Goal: Task Accomplishment & Management: Use online tool/utility

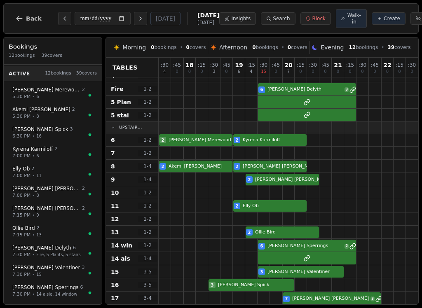
scroll to position [46, 0]
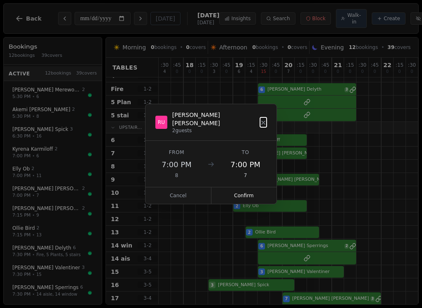
click at [252, 193] on button "Confirm" at bounding box center [243, 195] width 65 height 16
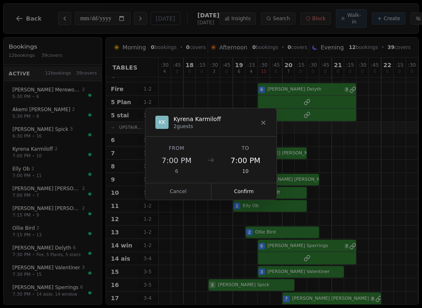
click at [251, 192] on button "Confirm" at bounding box center [243, 191] width 65 height 16
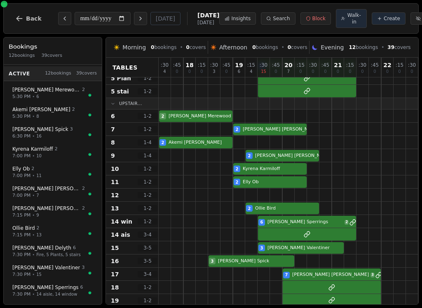
scroll to position [77, 0]
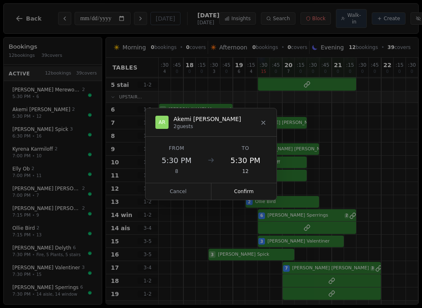
click at [253, 192] on button "Confirm" at bounding box center [243, 191] width 65 height 16
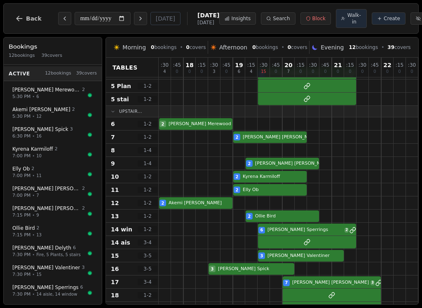
scroll to position [63, 0]
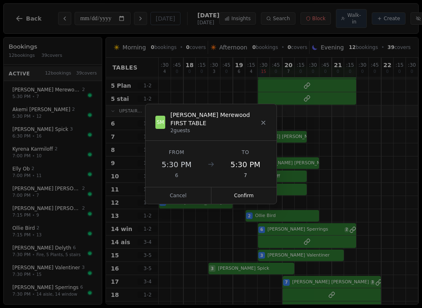
click at [251, 191] on button "Confirm" at bounding box center [243, 195] width 65 height 16
click at [246, 195] on button "Confirm" at bounding box center [243, 195] width 65 height 16
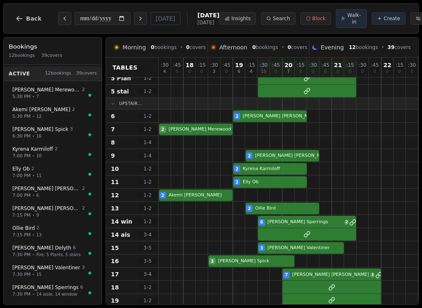
scroll to position [70, 0]
click at [347, 21] on span "Walk-in" at bounding box center [354, 18] width 14 height 13
select select "****"
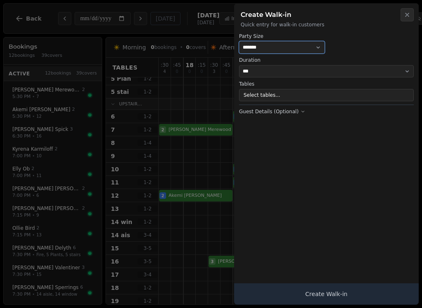
click at [297, 49] on select "* ***** * ****** * ****** * ****** * ****** * ****** * ****** * ****** * ******…" at bounding box center [282, 47] width 86 height 12
select select "*"
click at [286, 92] on button "Select tables..." at bounding box center [326, 95] width 175 height 12
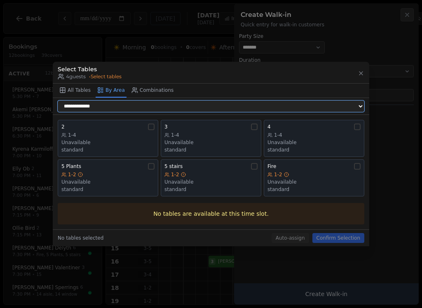
click at [179, 105] on select "**********" at bounding box center [211, 106] width 306 height 12
select select "**********"
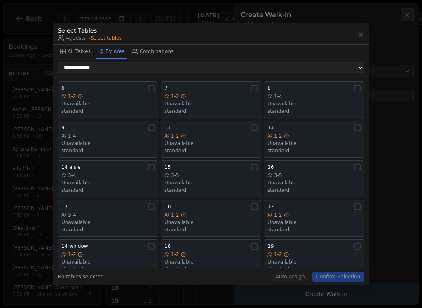
click at [309, 94] on div "1-4" at bounding box center [313, 96] width 93 height 7
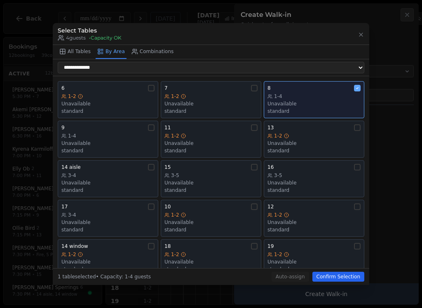
click at [346, 277] on button "Confirm Selection" at bounding box center [338, 277] width 52 height 10
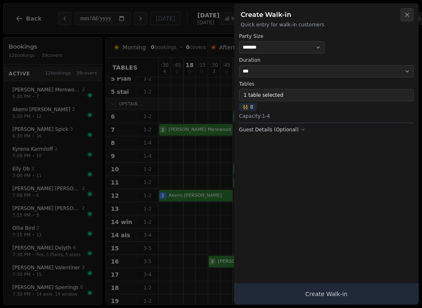
click at [337, 294] on button "Create Walk-in" at bounding box center [326, 293] width 184 height 21
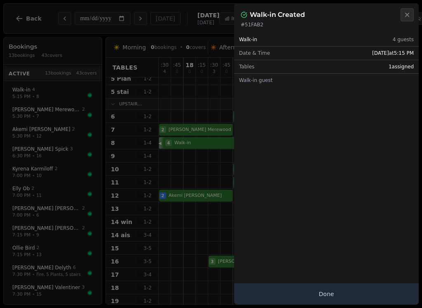
click at [326, 293] on button "Done" at bounding box center [326, 293] width 184 height 21
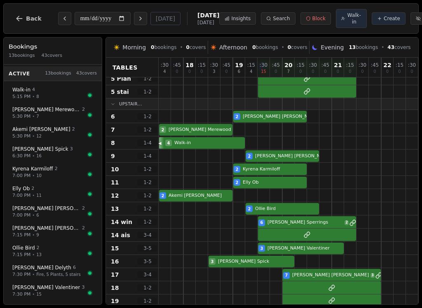
select select "****"
select select "*"
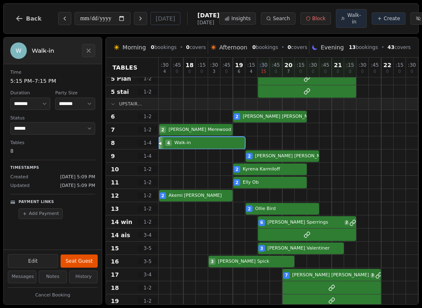
click at [82, 261] on button "Seat Guest" at bounding box center [79, 260] width 37 height 13
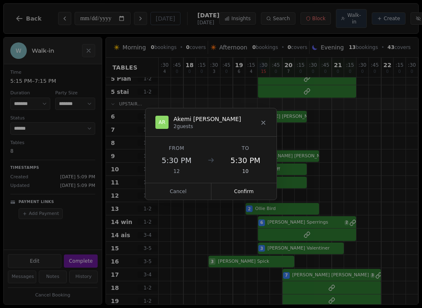
click at [247, 195] on button "Confirm" at bounding box center [243, 191] width 65 height 16
click at [251, 194] on button "Confirm" at bounding box center [243, 191] width 65 height 16
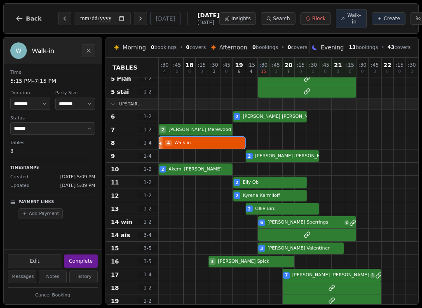
click at [190, 133] on div "2 [PERSON_NAME] FIRST TABLE" at bounding box center [300, 129] width 284 height 13
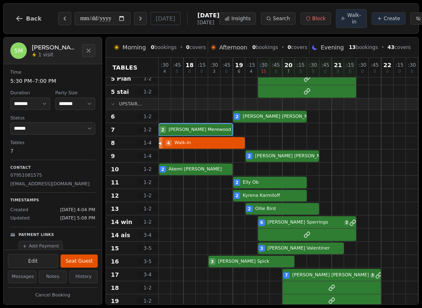
click at [86, 262] on button "Seat Guest" at bounding box center [79, 260] width 37 height 13
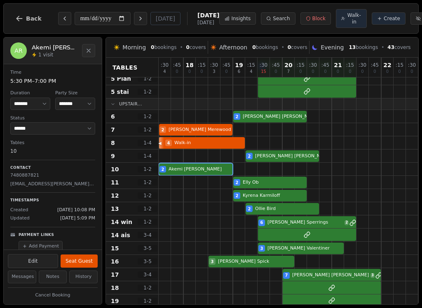
click at [193, 172] on div "2 [PERSON_NAME]" at bounding box center [300, 169] width 284 height 13
click at [92, 265] on button "Seat Guest" at bounding box center [79, 260] width 37 height 13
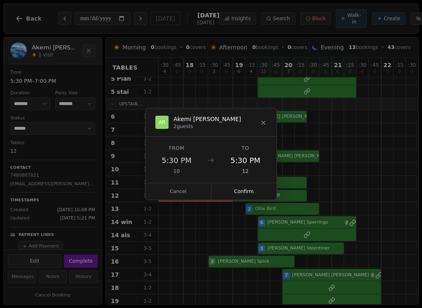
click at [255, 191] on button "Confirm" at bounding box center [243, 191] width 65 height 16
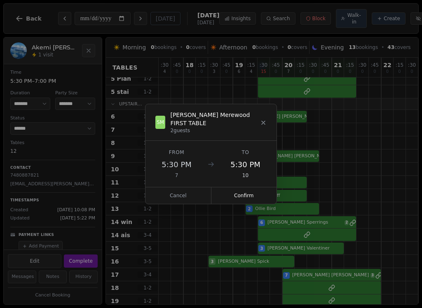
click at [252, 194] on button "Confirm" at bounding box center [243, 195] width 65 height 16
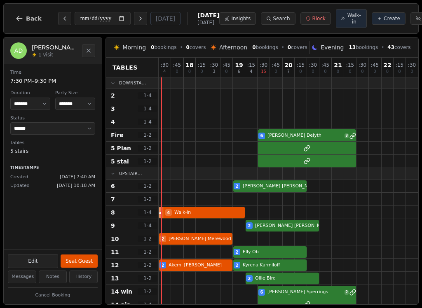
scroll to position [0, 0]
